Goal: Information Seeking & Learning: Learn about a topic

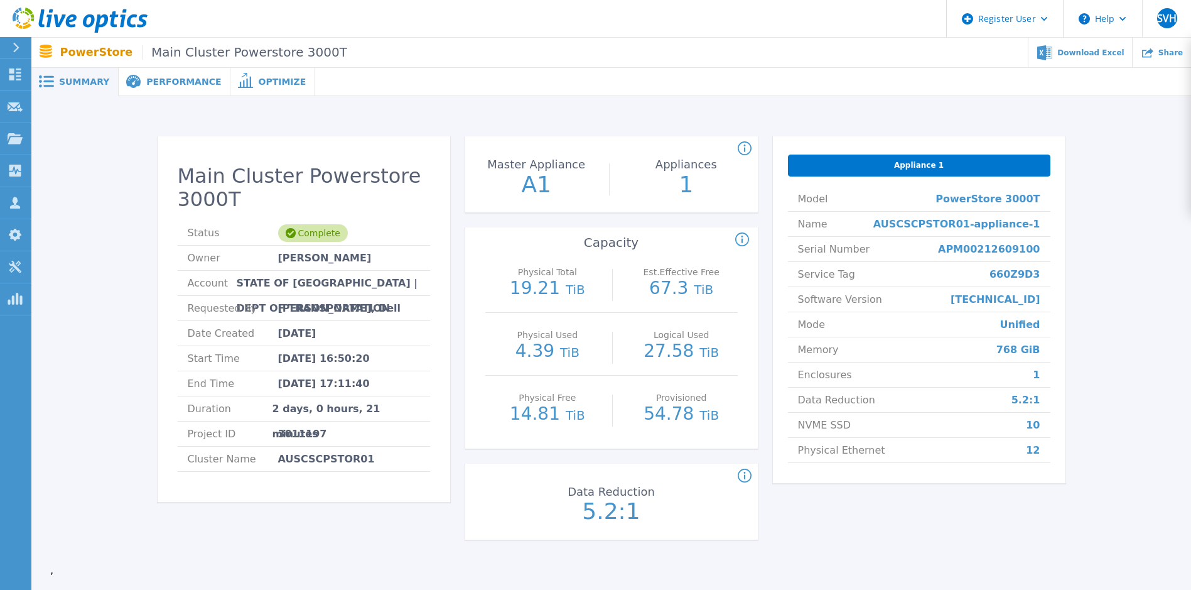
click at [324, 307] on span "[PERSON_NAME], Dell" at bounding box center [339, 308] width 123 height 24
click at [150, 80] on span "Performance" at bounding box center [183, 81] width 75 height 9
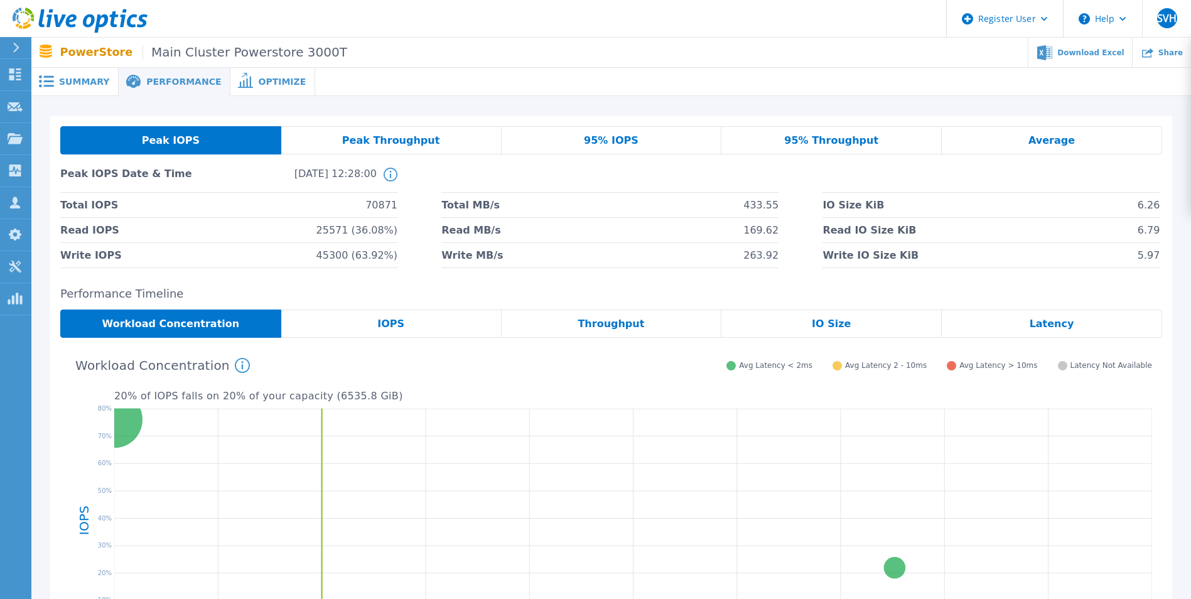
click at [94, 84] on span "Summary" at bounding box center [84, 81] width 50 height 9
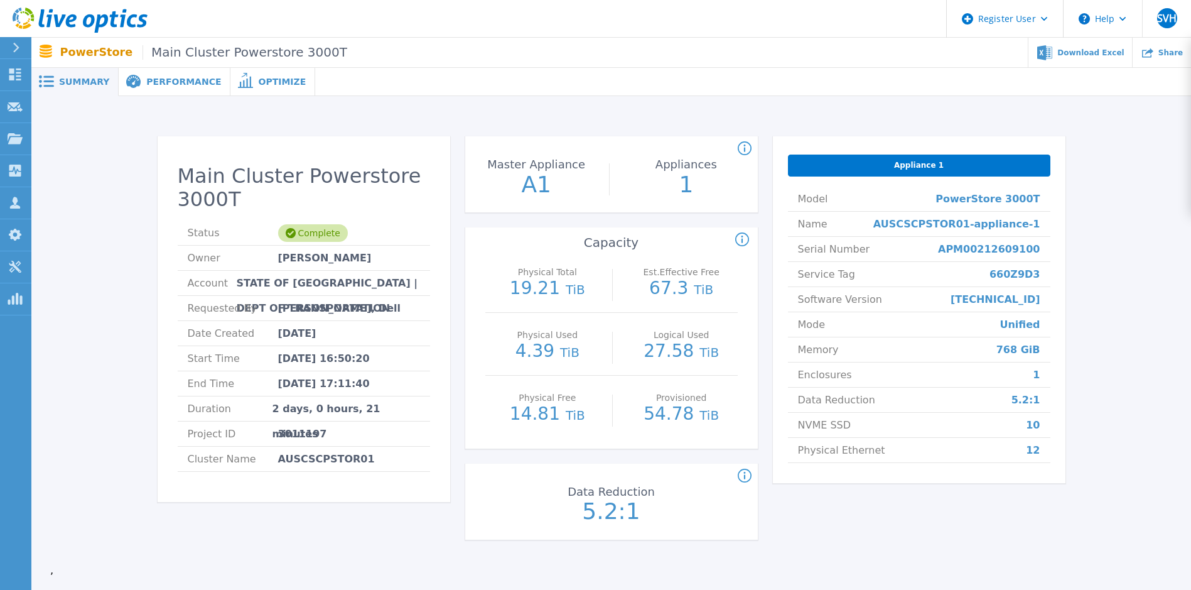
click at [165, 79] on span "Performance" at bounding box center [183, 81] width 75 height 9
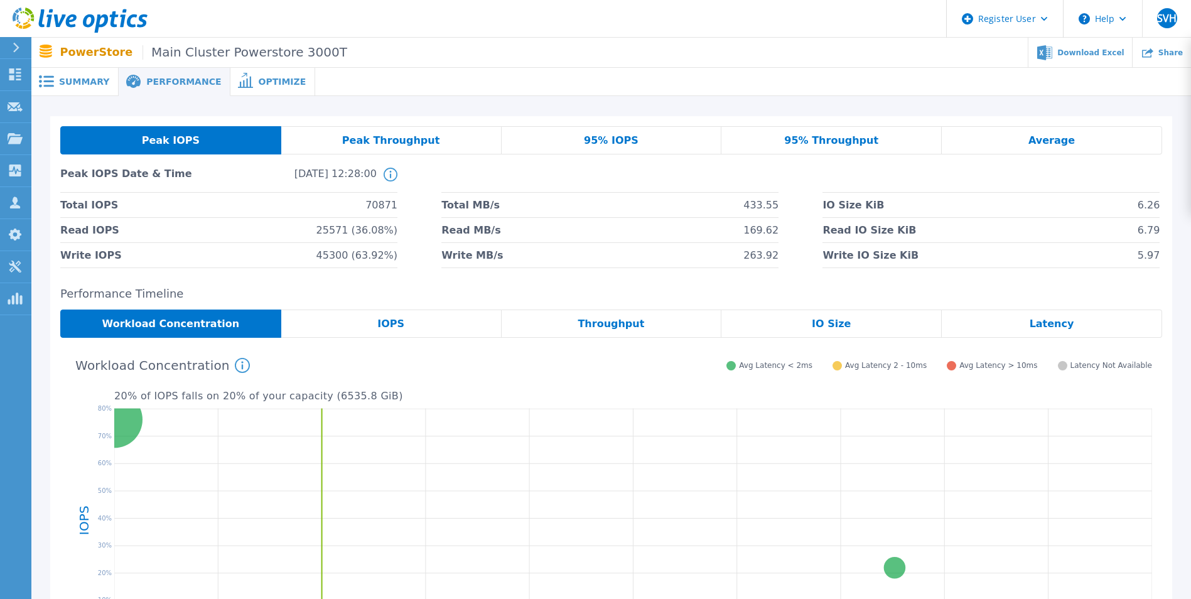
click at [382, 143] on span "Peak Throughput" at bounding box center [391, 141] width 98 height 10
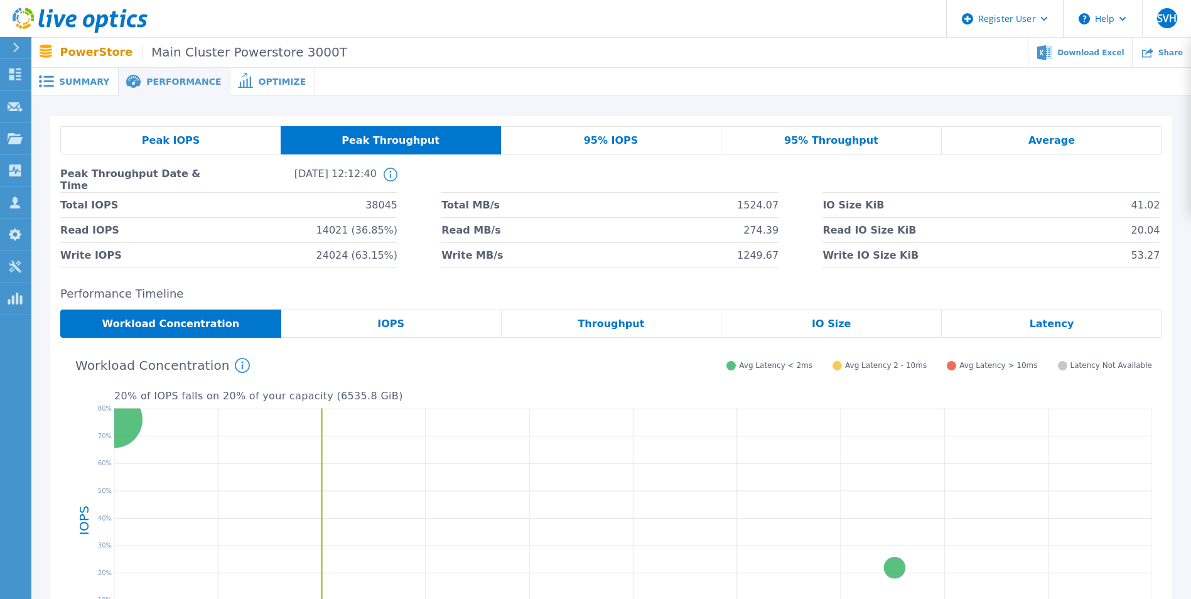
click at [593, 138] on span "95% IOPS" at bounding box center [611, 141] width 55 height 10
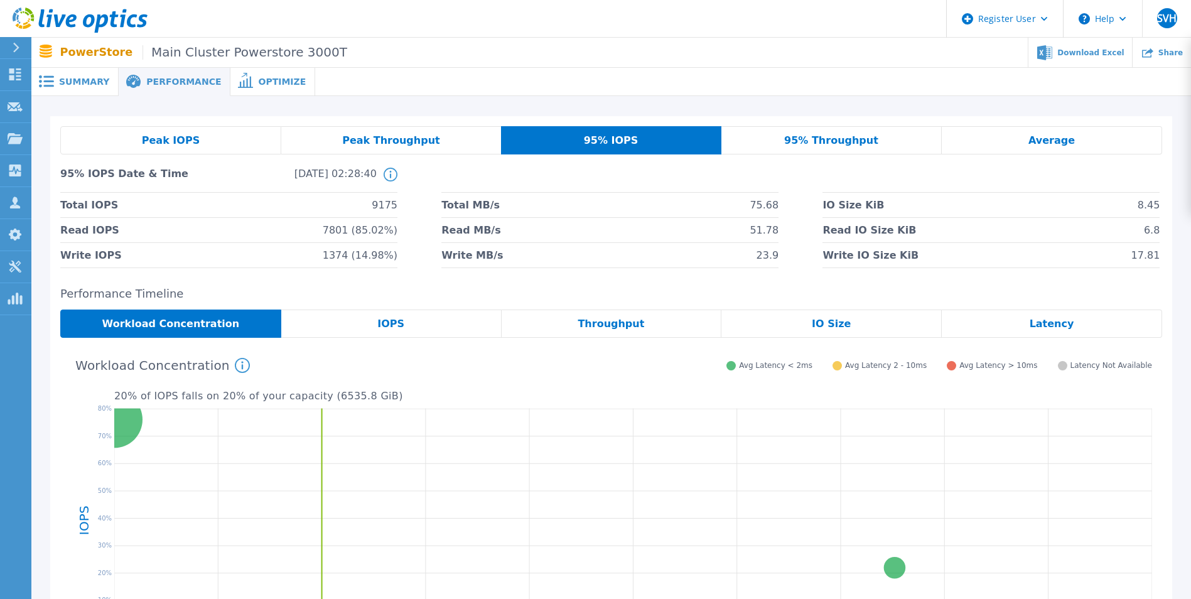
click at [403, 126] on div "Peak Throughput" at bounding box center [391, 140] width 220 height 28
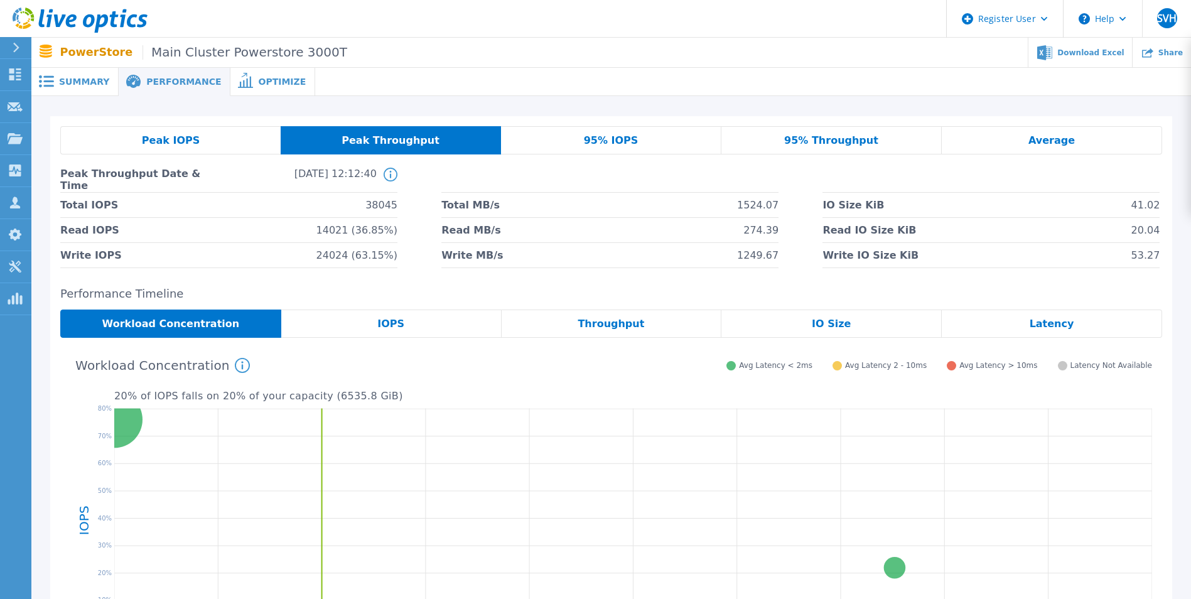
click at [821, 159] on div "Peak IOPS Peak Throughput 95% IOPS 95% Throughput Average Peak Throughput Date …" at bounding box center [611, 197] width 1102 height 142
drag, startPoint x: 832, startPoint y: 140, endPoint x: 846, endPoint y: 150, distance: 17.1
click at [833, 140] on span "95% Throughput" at bounding box center [831, 141] width 94 height 10
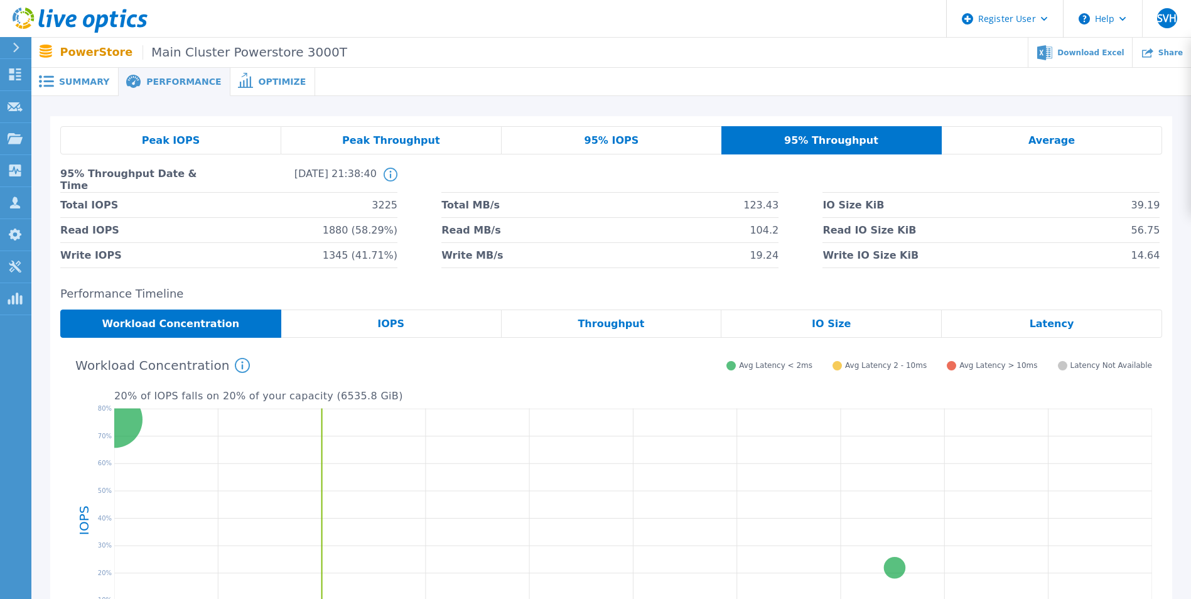
click at [627, 151] on div "95% IOPS" at bounding box center [612, 140] width 220 height 28
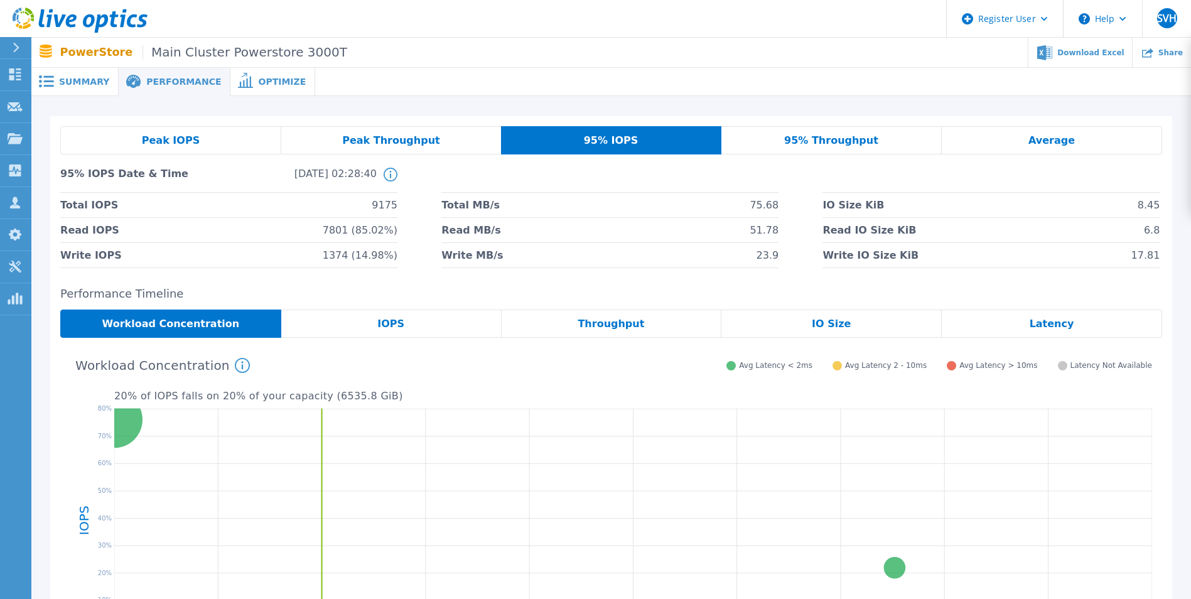
click at [433, 149] on div "Peak Throughput" at bounding box center [391, 140] width 220 height 28
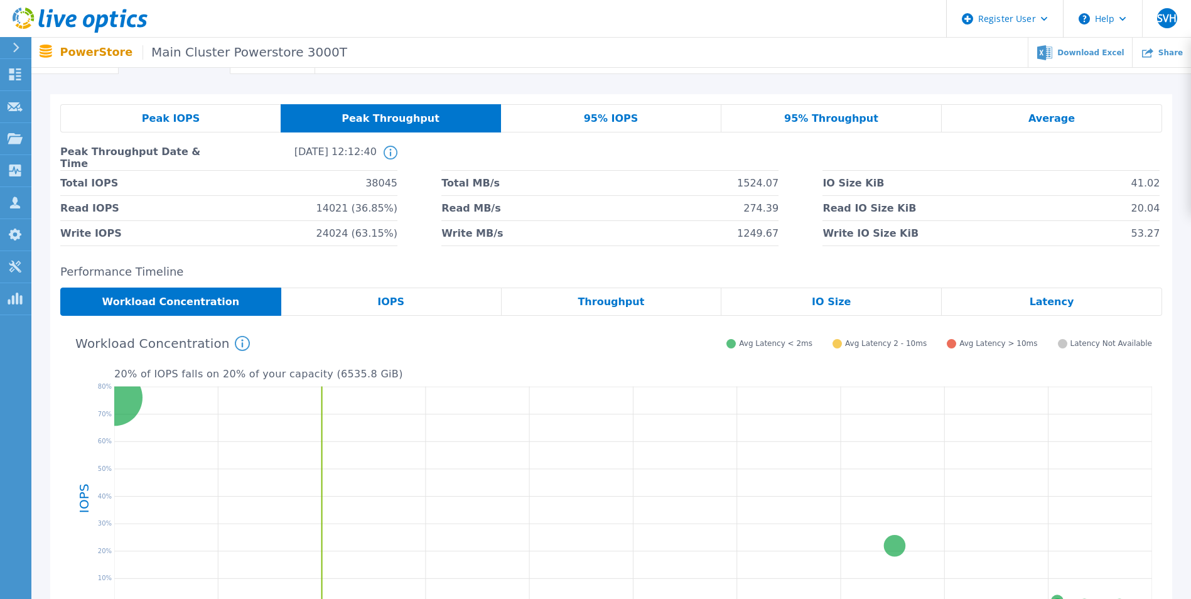
scroll to position [11, 0]
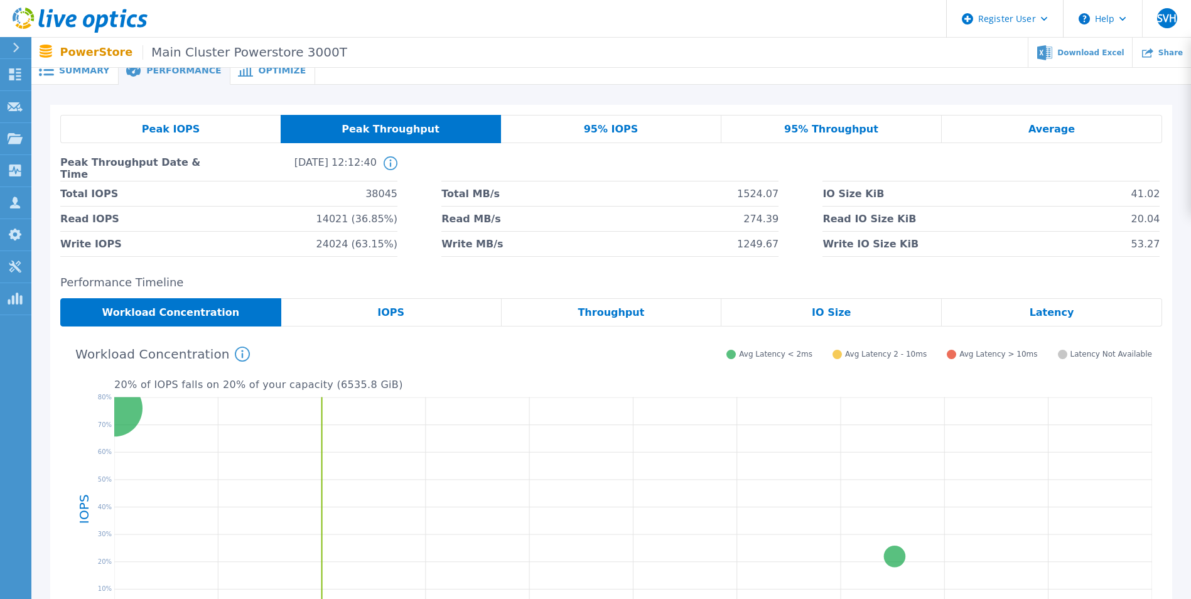
click at [184, 126] on span "Peak IOPS" at bounding box center [171, 129] width 58 height 10
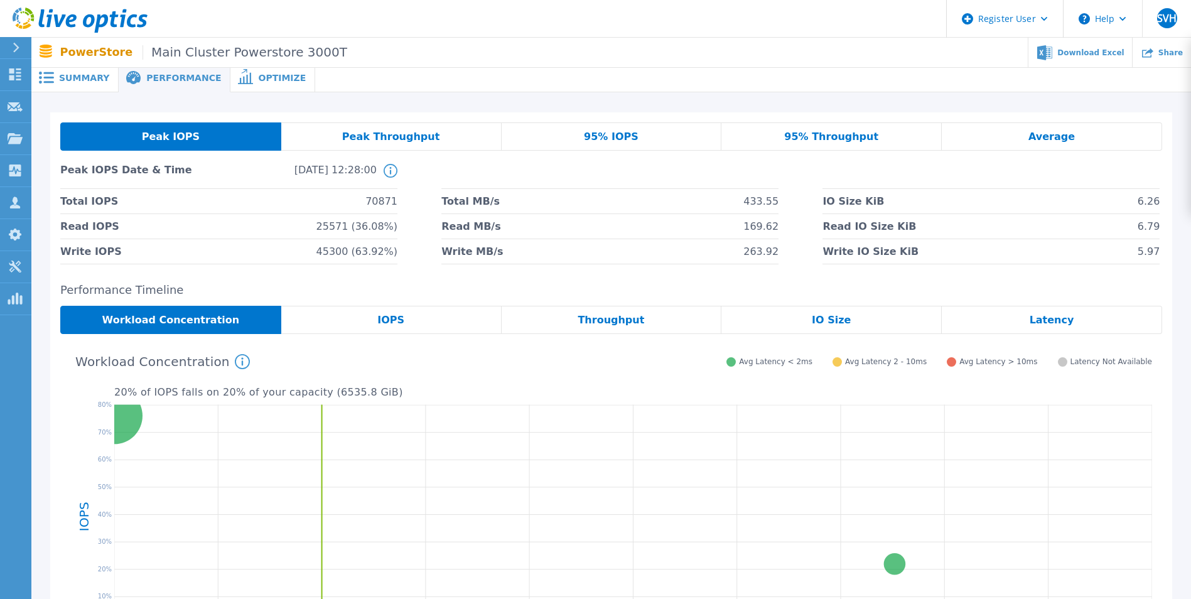
scroll to position [0, 0]
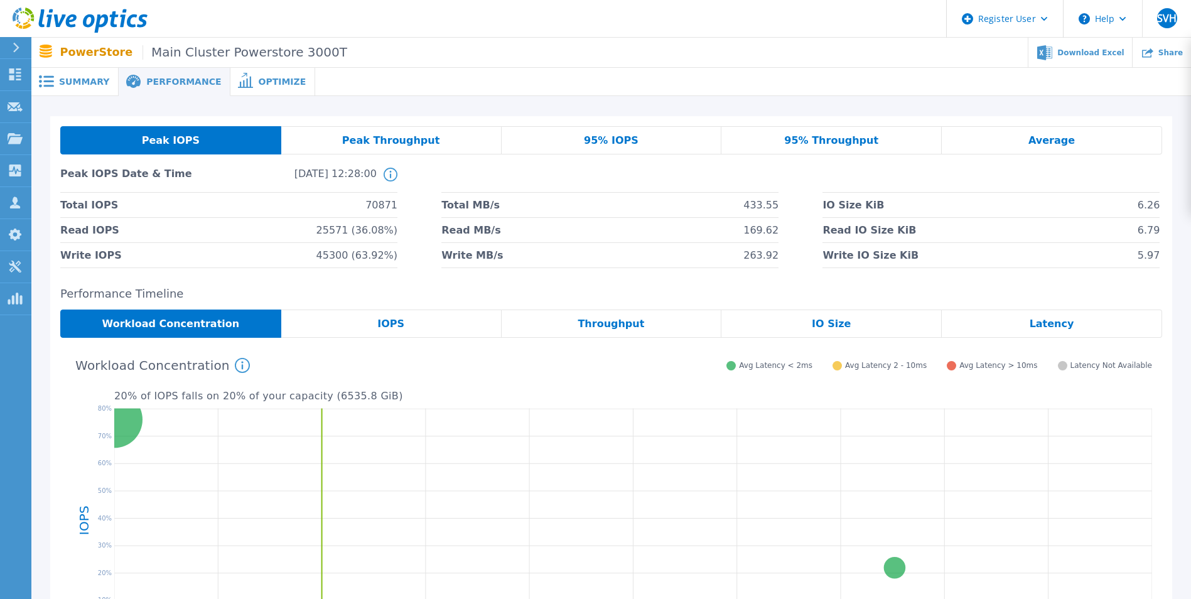
click at [1071, 322] on div "Latency" at bounding box center [1052, 324] width 220 height 28
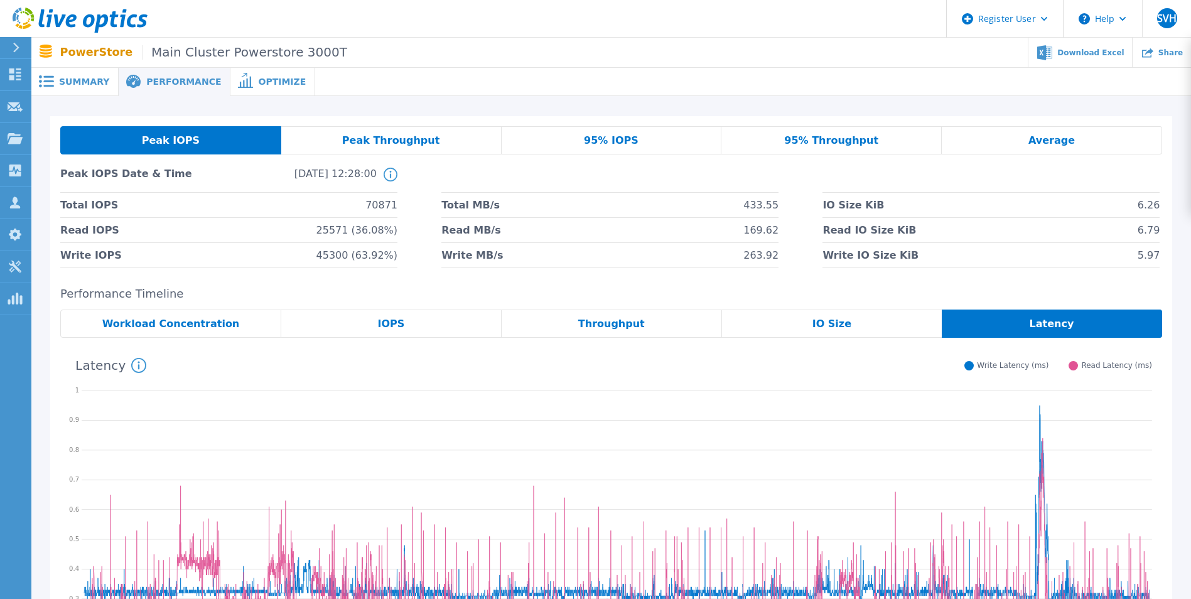
click at [218, 320] on span "Workload Concentration" at bounding box center [171, 324] width 138 height 10
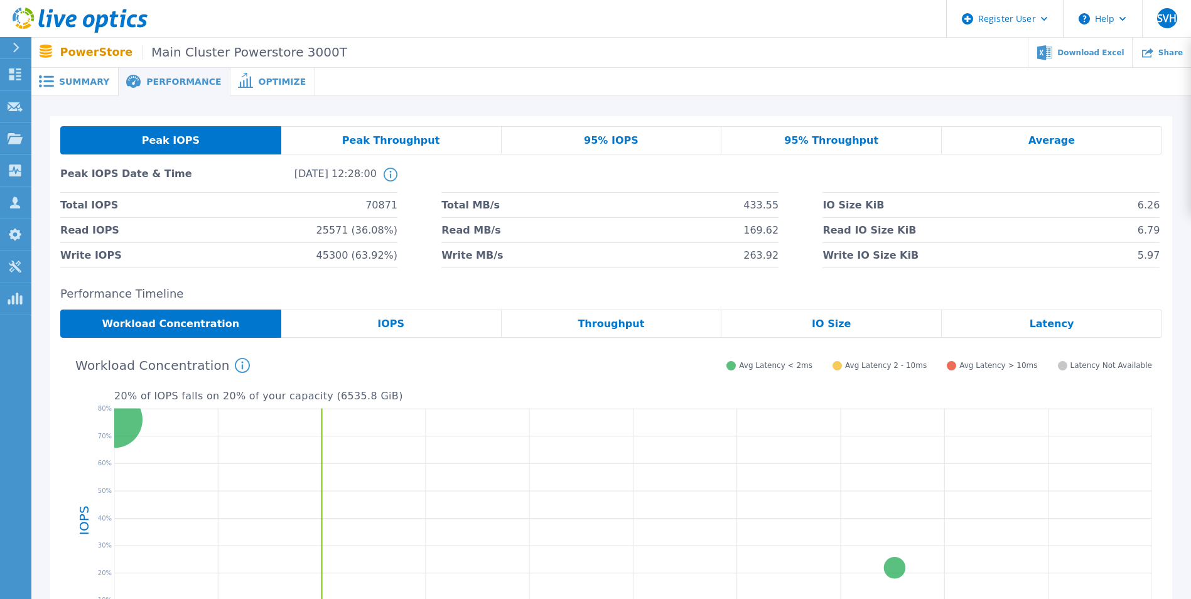
click at [417, 133] on div "Peak Throughput" at bounding box center [391, 140] width 220 height 28
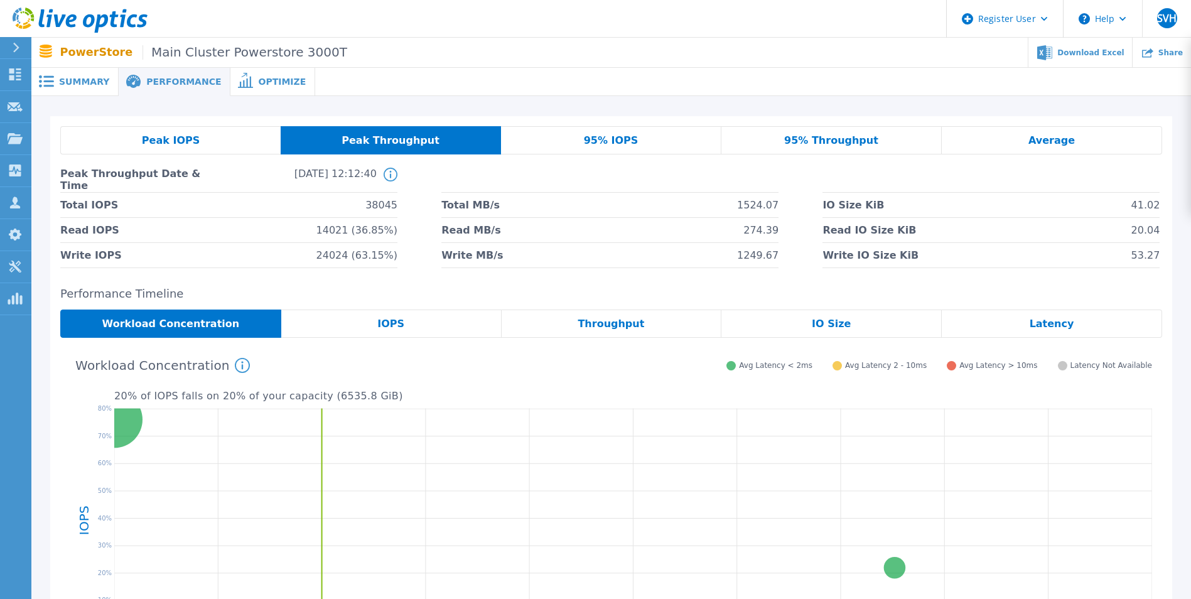
click at [560, 140] on div "95% IOPS" at bounding box center [611, 140] width 220 height 28
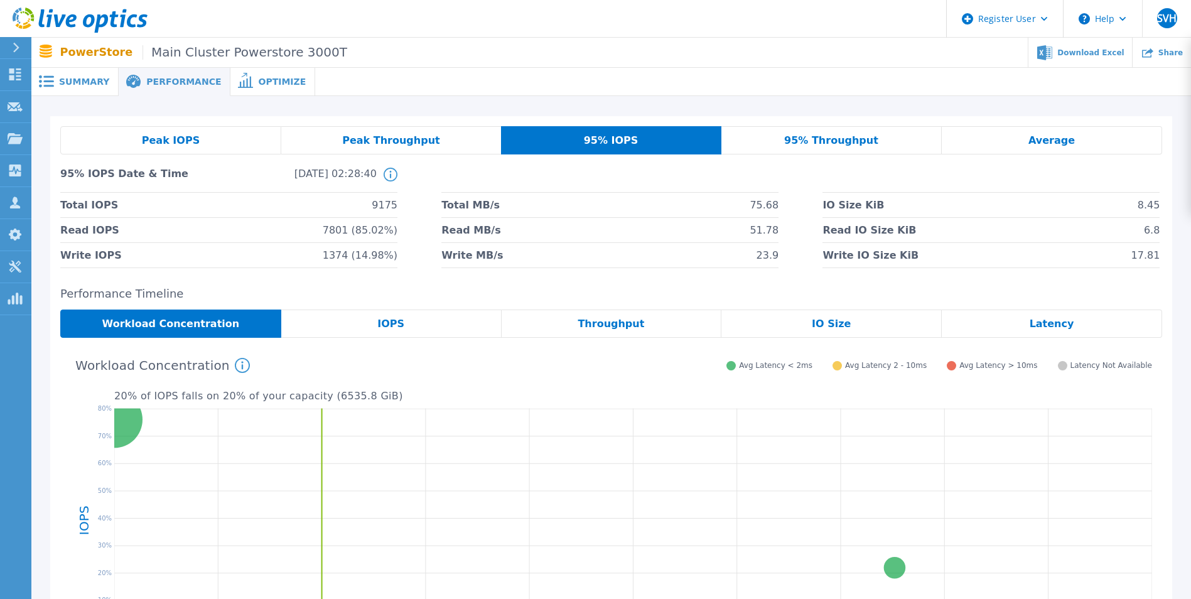
click at [242, 74] on div "Optimize" at bounding box center [272, 82] width 85 height 28
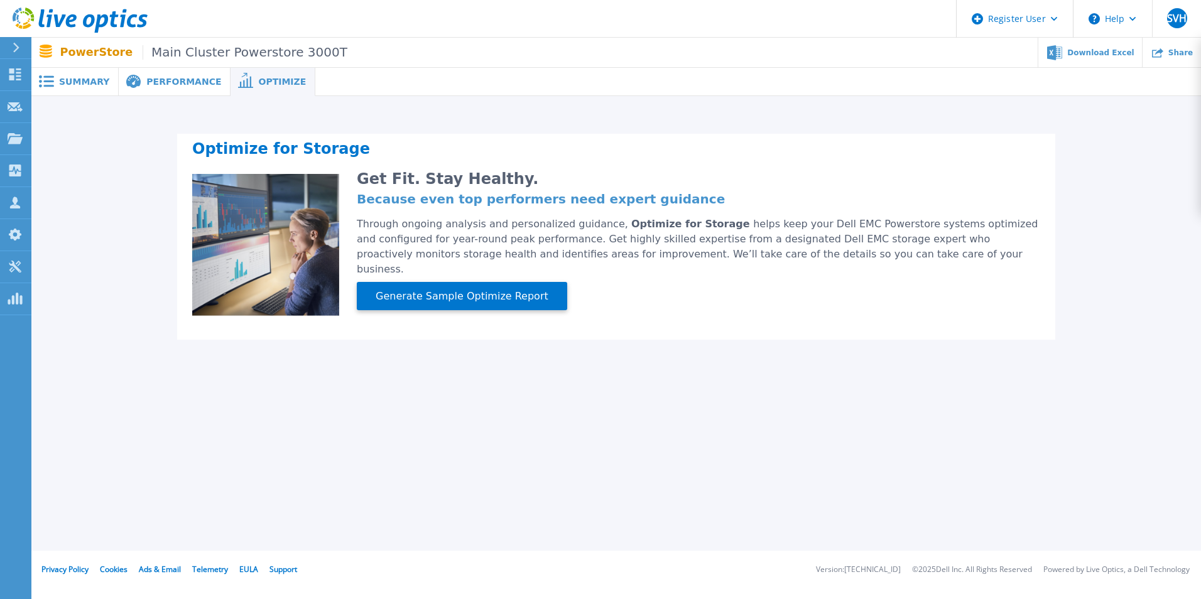
click at [85, 92] on div "Summary" at bounding box center [74, 82] width 87 height 28
